Goal: Task Accomplishment & Management: Complete application form

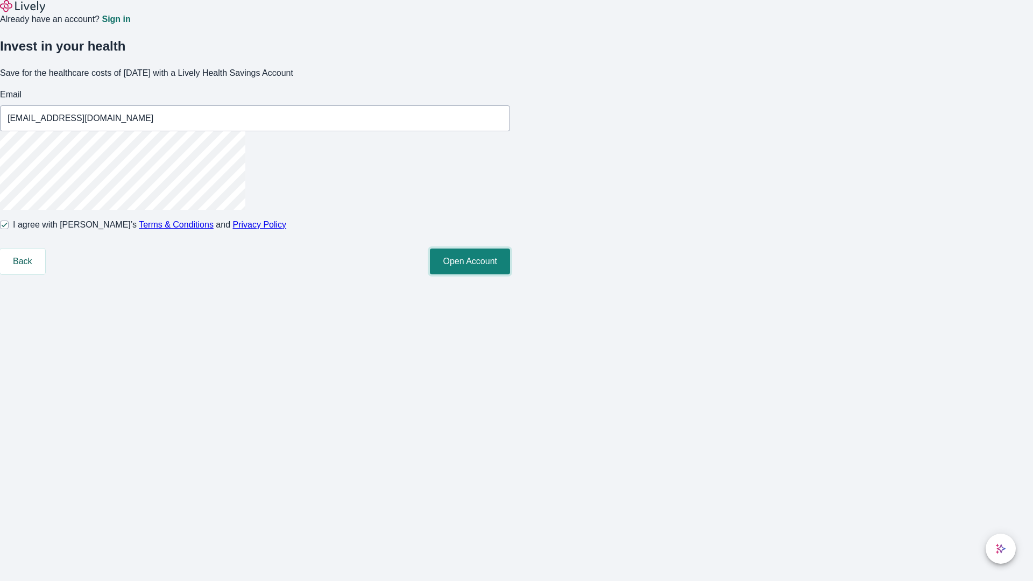
click at [510, 274] on button "Open Account" at bounding box center [470, 262] width 80 height 26
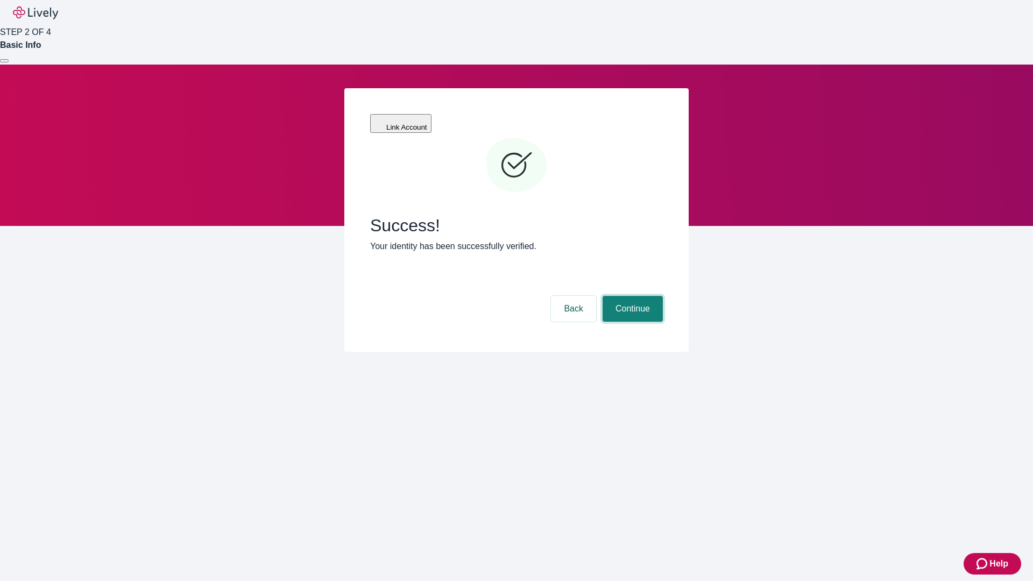
click at [631, 296] on button "Continue" at bounding box center [633, 309] width 60 height 26
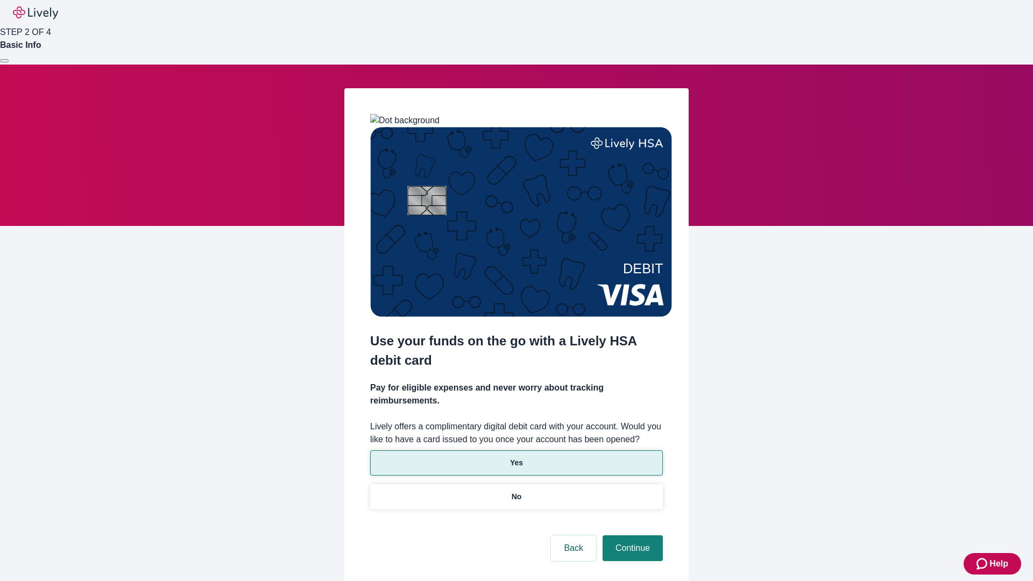
click at [516, 457] on p "Yes" at bounding box center [516, 462] width 13 height 11
click at [631, 535] on button "Continue" at bounding box center [633, 548] width 60 height 26
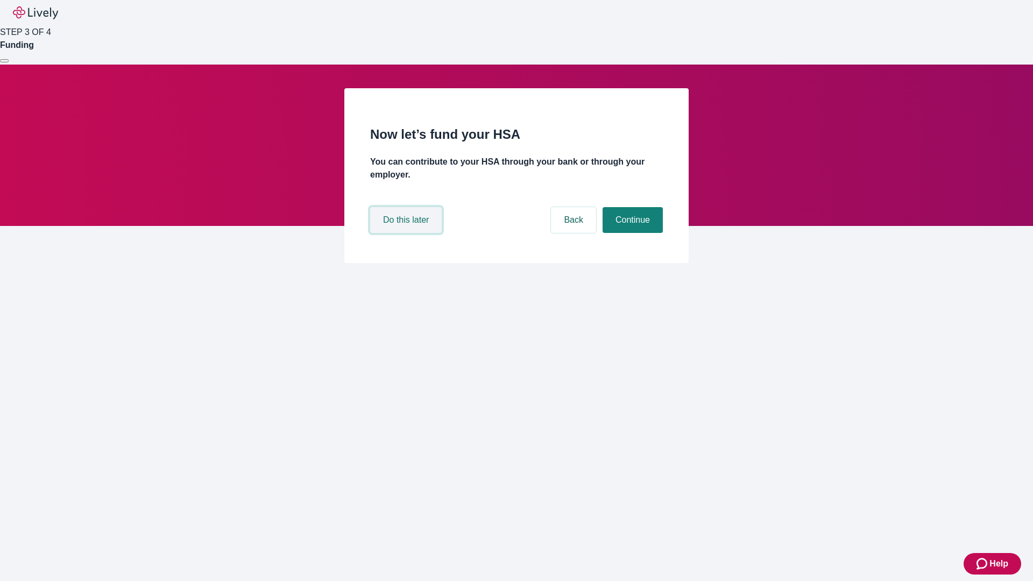
click at [407, 233] on button "Do this later" at bounding box center [406, 220] width 72 height 26
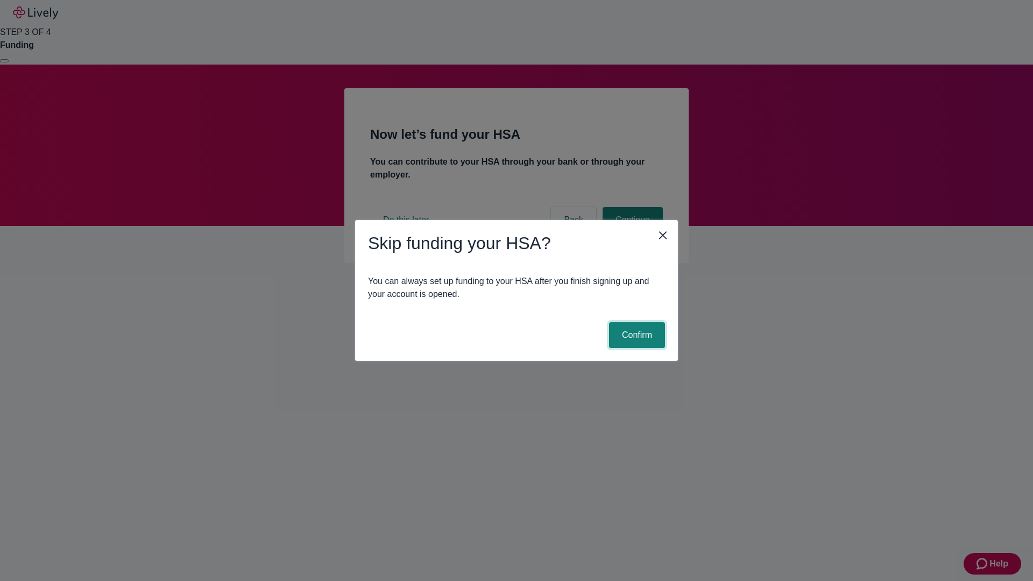
click at [635, 335] on button "Confirm" at bounding box center [637, 335] width 56 height 26
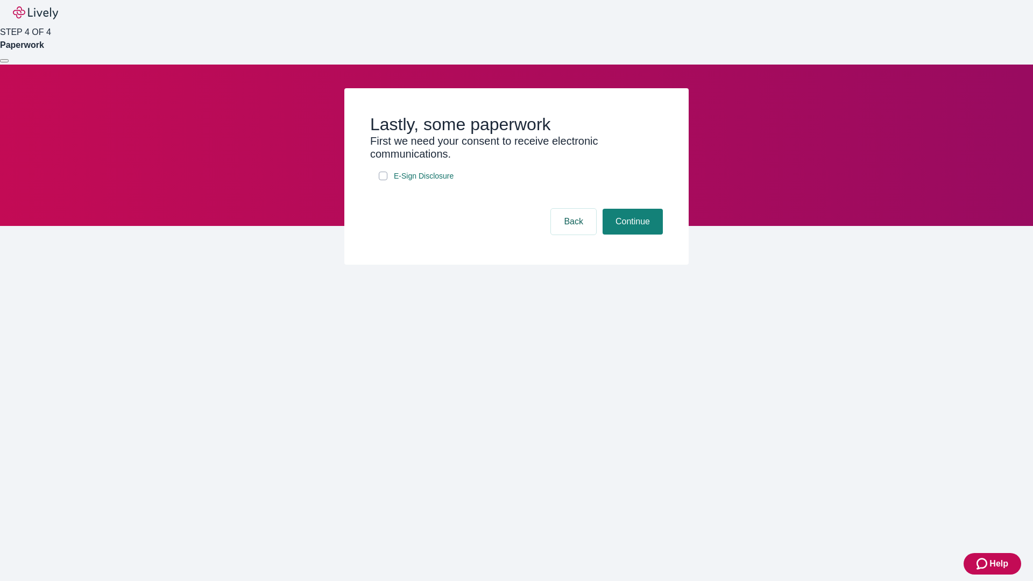
click at [383, 180] on input "E-Sign Disclosure" at bounding box center [383, 176] width 9 height 9
checkbox input "true"
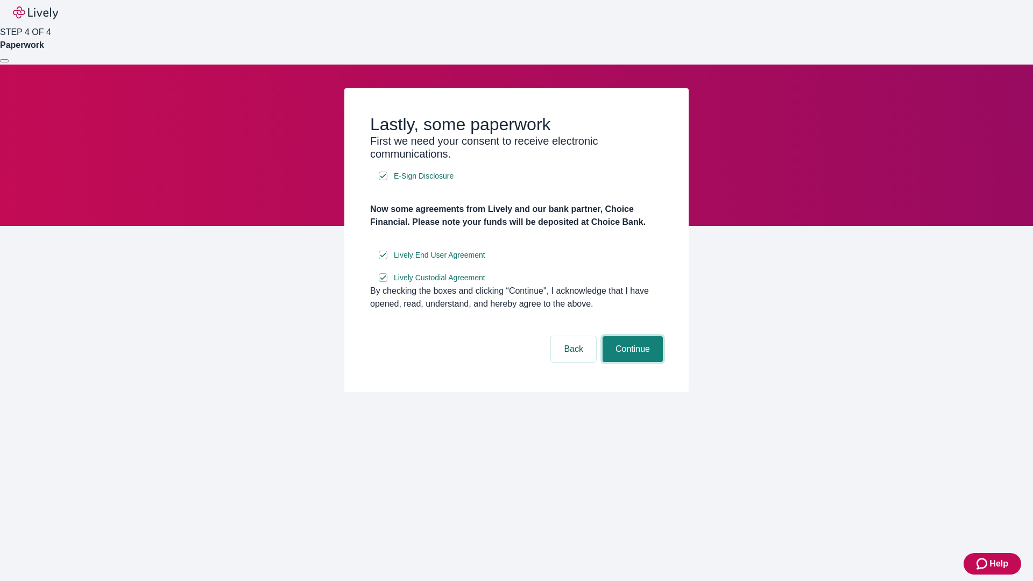
click at [631, 362] on button "Continue" at bounding box center [633, 349] width 60 height 26
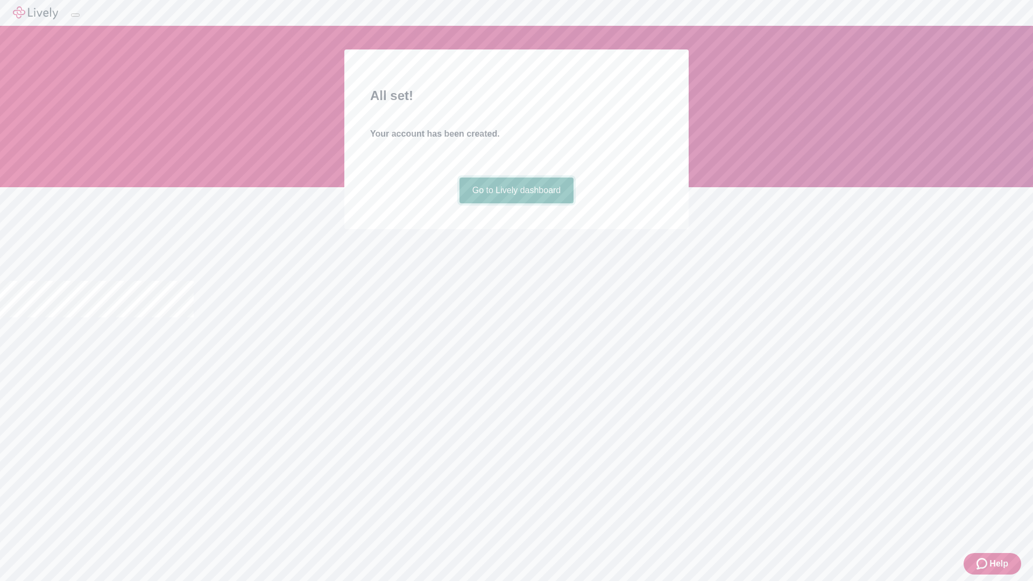
click at [516, 203] on link "Go to Lively dashboard" at bounding box center [516, 191] width 115 height 26
